Goal: Task Accomplishment & Management: Use online tool/utility

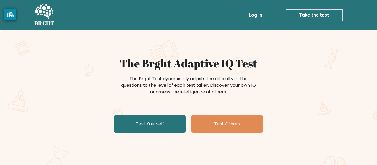
scroll to position [41, 0]
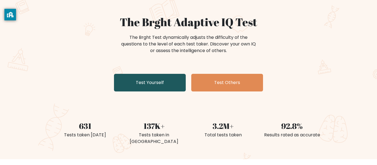
click at [166, 83] on link "Test Yourself" at bounding box center [150, 83] width 72 height 18
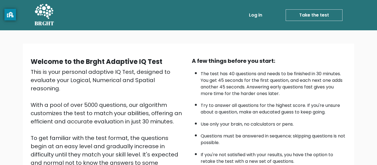
click at [336, 15] on link "Take the test" at bounding box center [314, 15] width 57 height 12
click at [313, 12] on link "Take the test" at bounding box center [314, 15] width 57 height 12
click at [307, 14] on link "Take the test" at bounding box center [314, 15] width 57 height 12
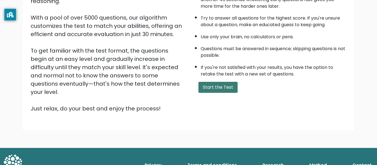
click at [225, 90] on button "Start the Test" at bounding box center [218, 87] width 39 height 11
